Goal: Check status

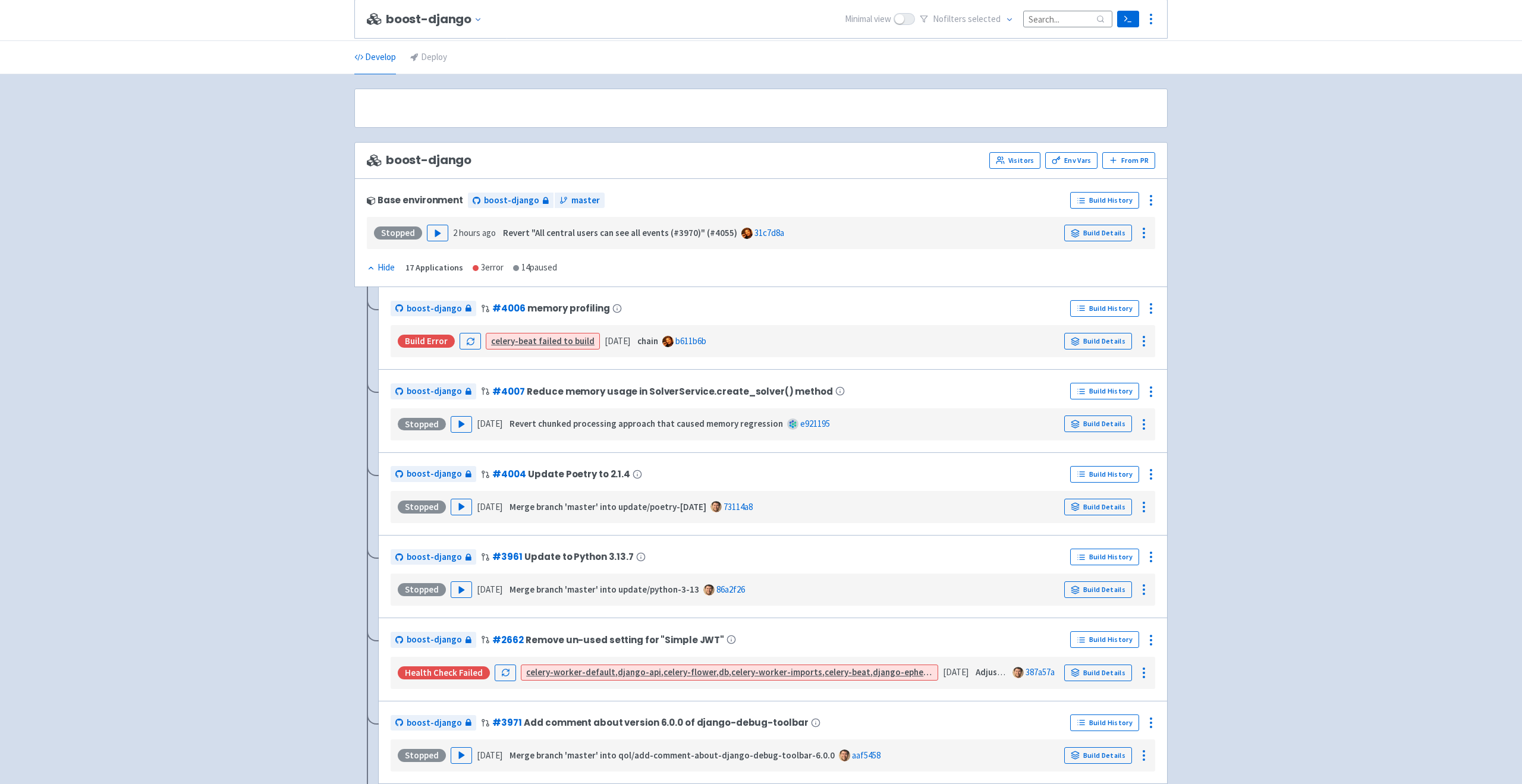
scroll to position [743, 0]
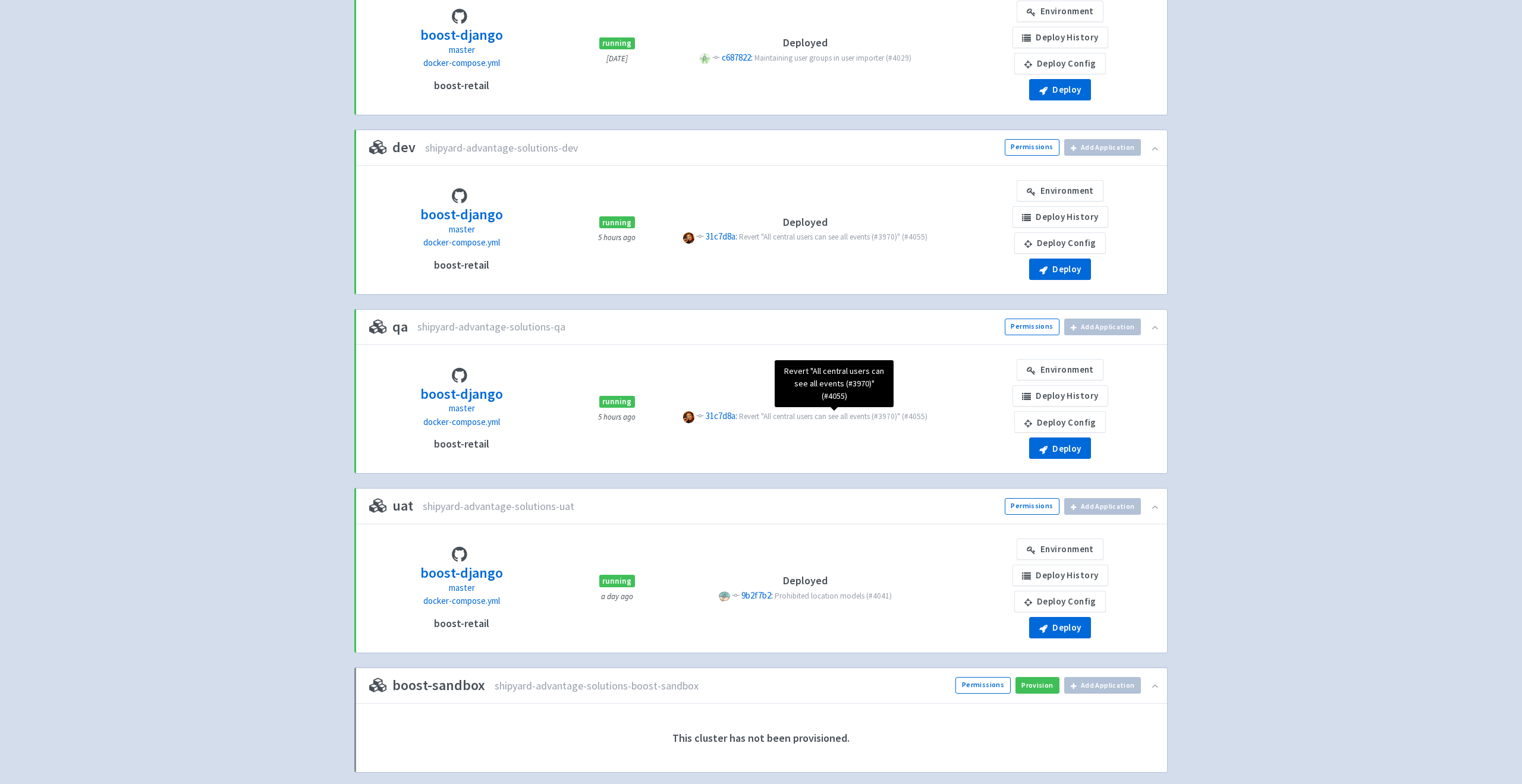
scroll to position [194, 0]
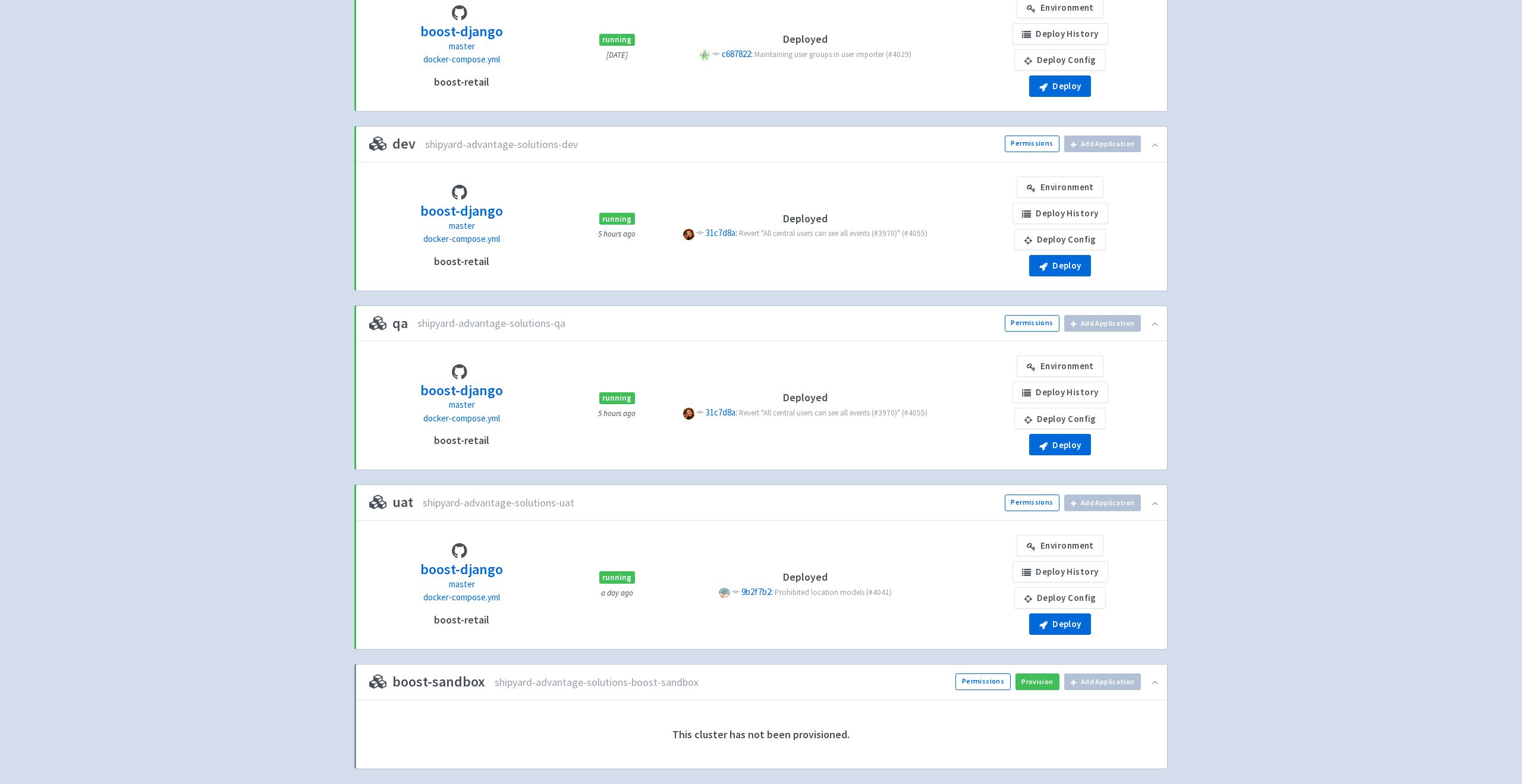
click at [1320, 573] on div "Advantage-Solutions esauser User Profile Sign out Develop Deploy" at bounding box center [761, 302] width 1522 height 992
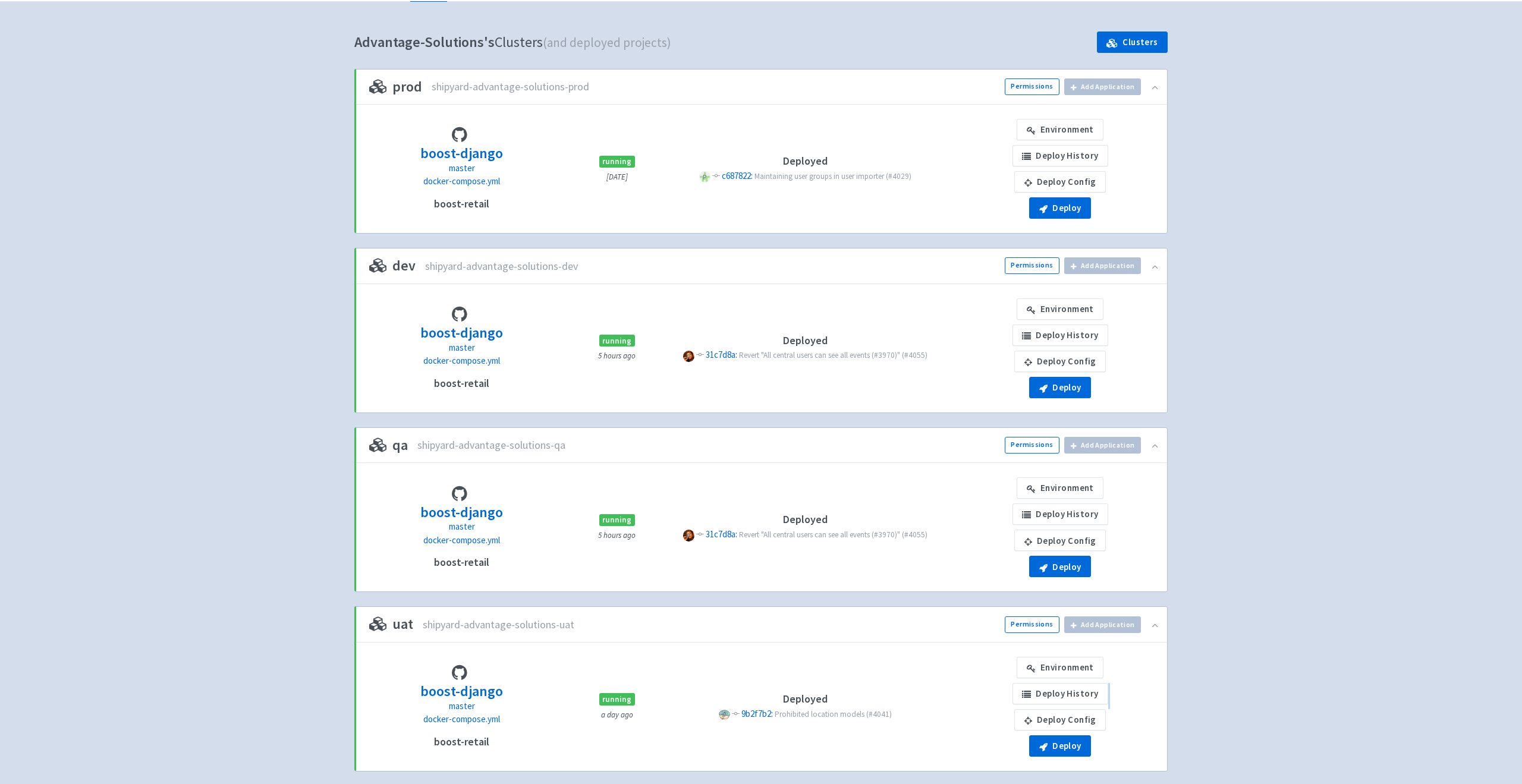
scroll to position [110, 0]
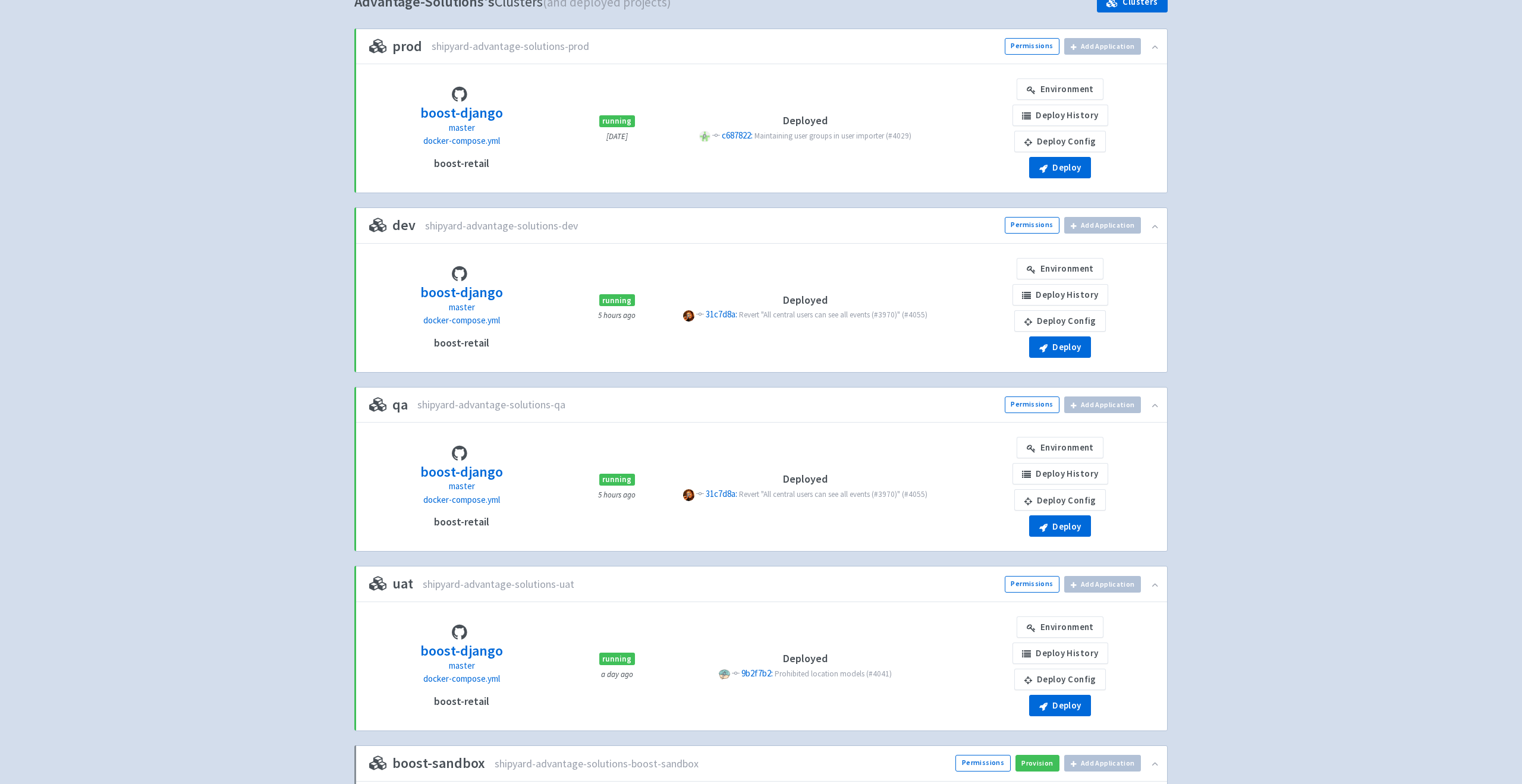
scroll to position [110, 0]
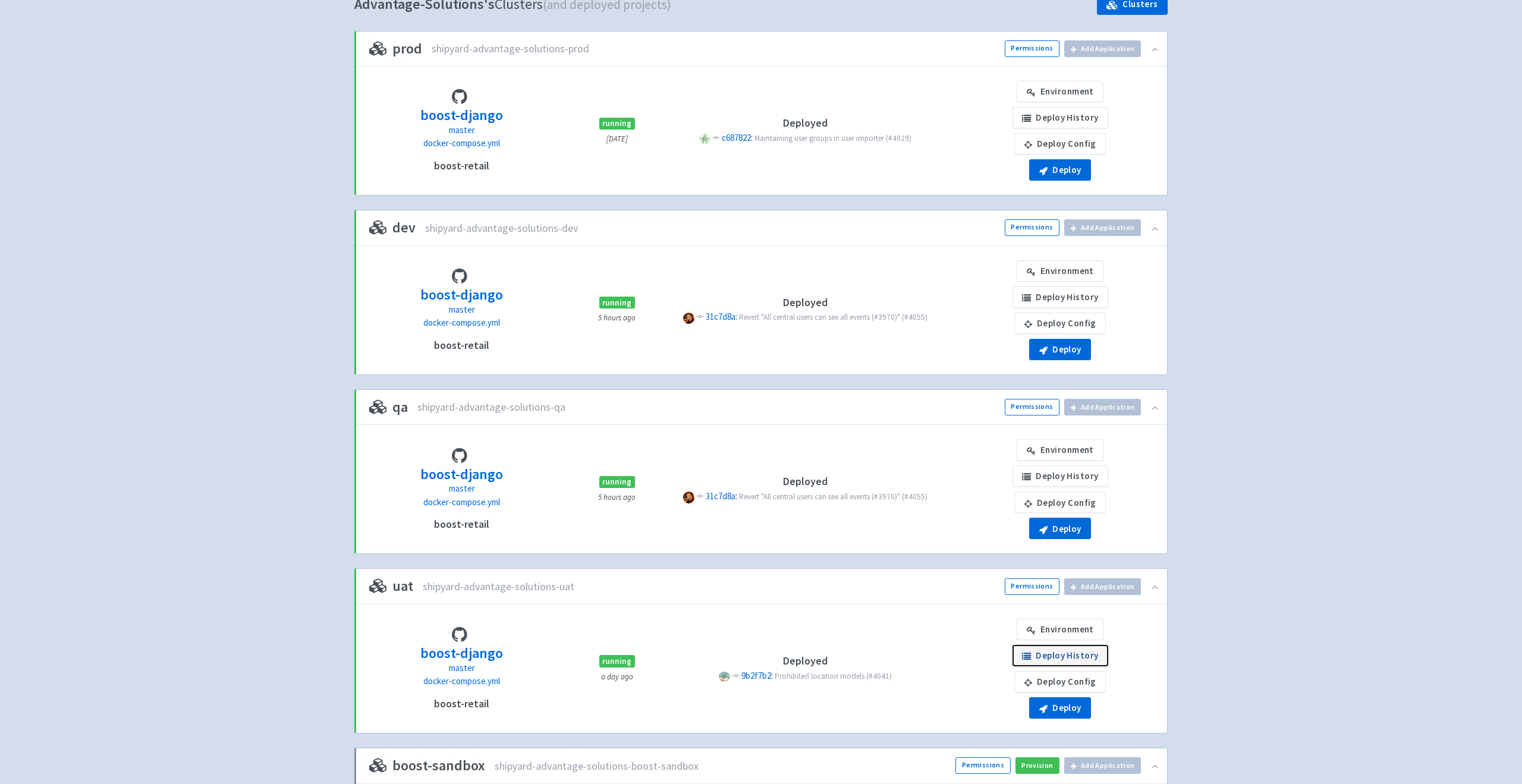
click at [1057, 659] on link "Deploy History" at bounding box center [1060, 655] width 95 height 21
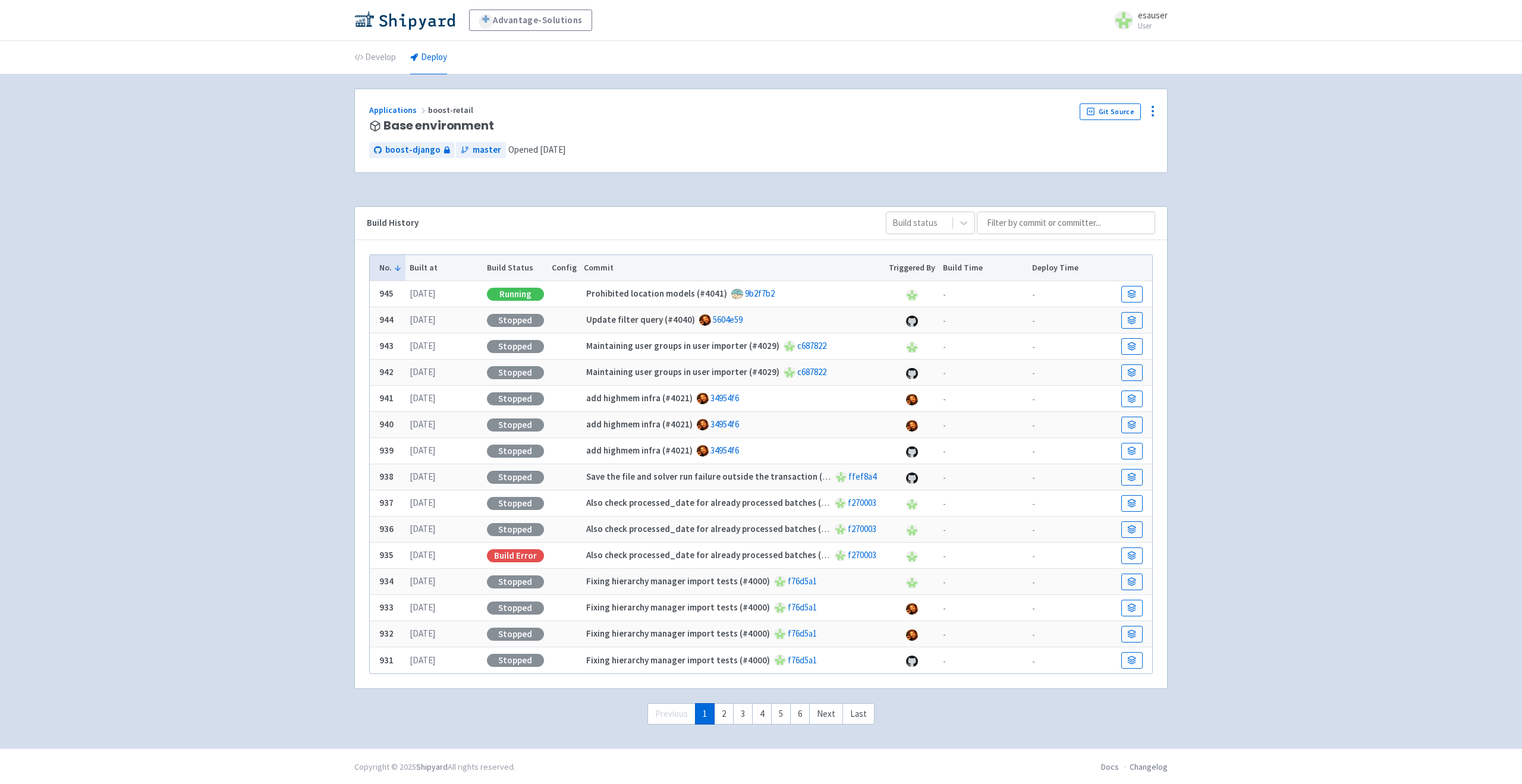
click at [231, 501] on div "Advantage-Solutions esauser User Profile Sign out Develop Deploy" at bounding box center [761, 374] width 1522 height 749
drag, startPoint x: 758, startPoint y: 319, endPoint x: 583, endPoint y: 322, distance: 175.0
click at [584, 322] on div "Update filter query (#4040) 5604e59" at bounding box center [730, 319] width 293 height 14
click at [586, 322] on strong "Update filter query (#4040)" at bounding box center [641, 319] width 109 height 11
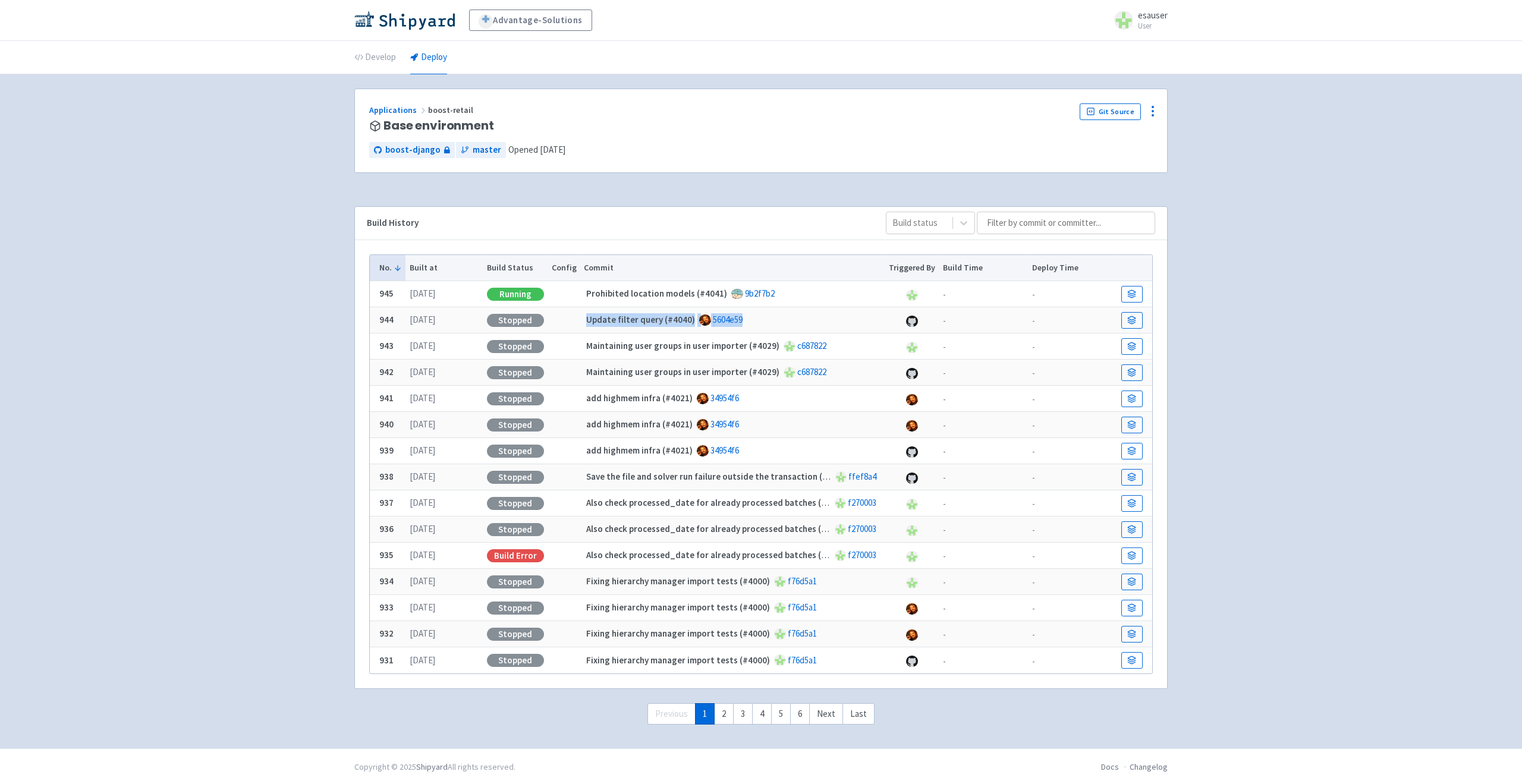
drag, startPoint x: 583, startPoint y: 322, endPoint x: 741, endPoint y: 320, distance: 158.0
click at [747, 322] on div "Update filter query (#4040) 5604e59" at bounding box center [730, 319] width 293 height 14
click at [741, 320] on div "Update filter query (#4040) 5604e59" at bounding box center [730, 319] width 293 height 14
click at [328, 204] on div "Advantage-Solutions esauser User Profile Sign out Develop Deploy" at bounding box center [761, 374] width 1522 height 749
